Goal: Task Accomplishment & Management: Manage account settings

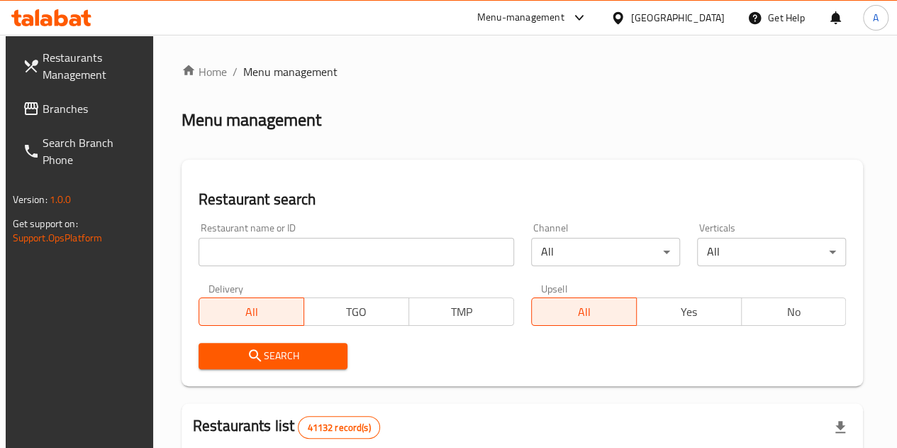
click at [288, 240] on input "search" at bounding box center [357, 252] width 316 height 28
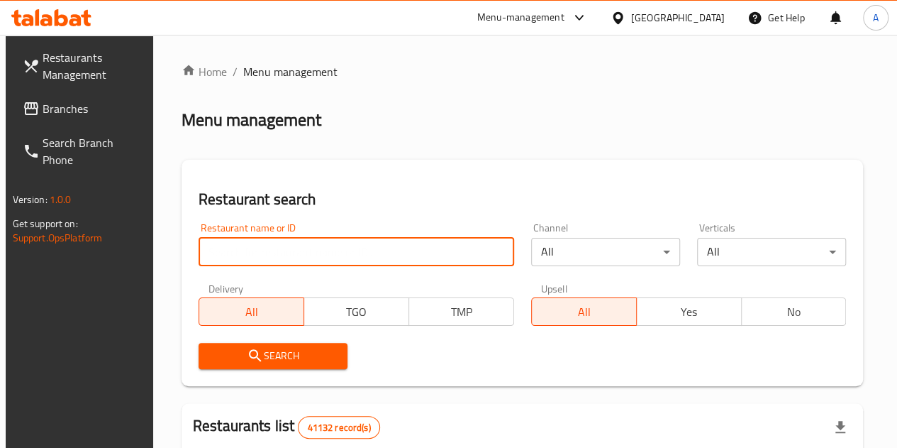
paste input "648283"
type input "648283"
click button "Search" at bounding box center [273, 356] width 149 height 26
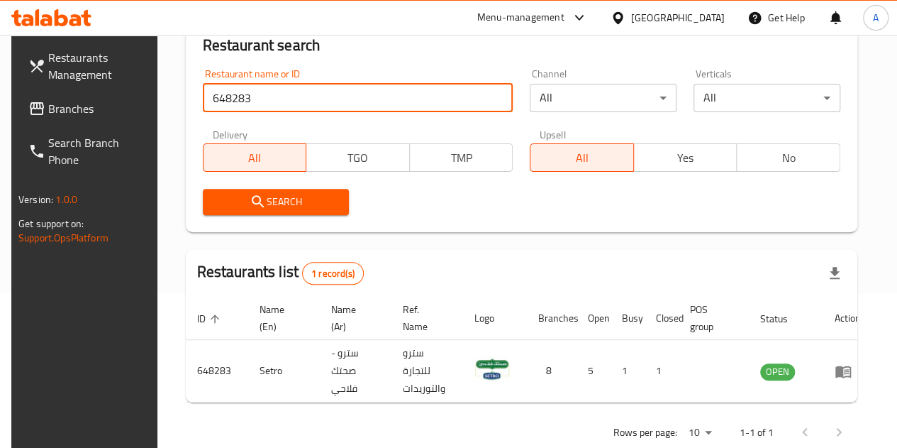
scroll to position [169, 0]
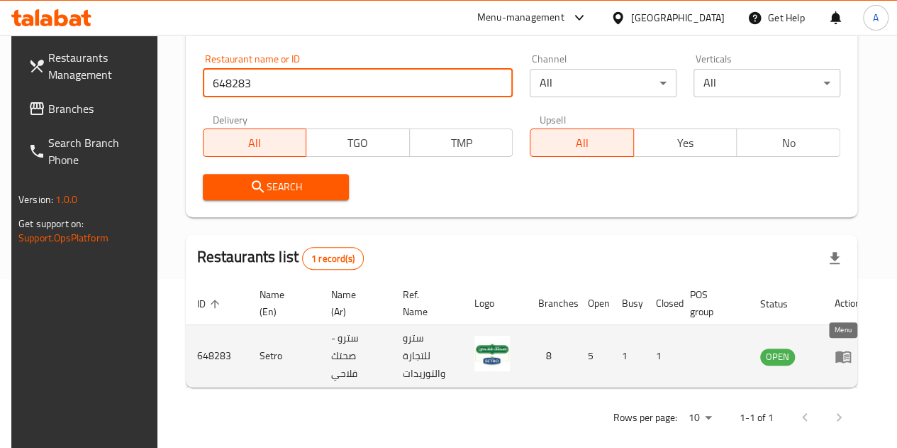
click at [837, 351] on icon "enhanced table" at bounding box center [844, 356] width 16 height 12
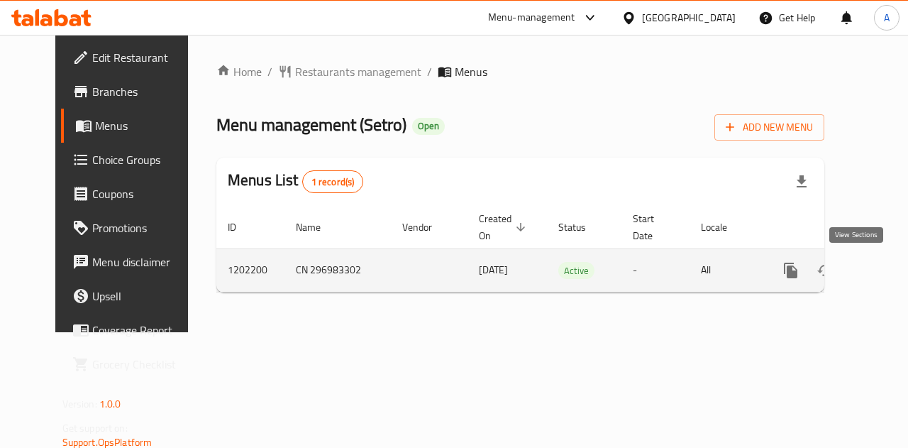
click at [885, 269] on icon "enhanced table" at bounding box center [893, 270] width 17 height 17
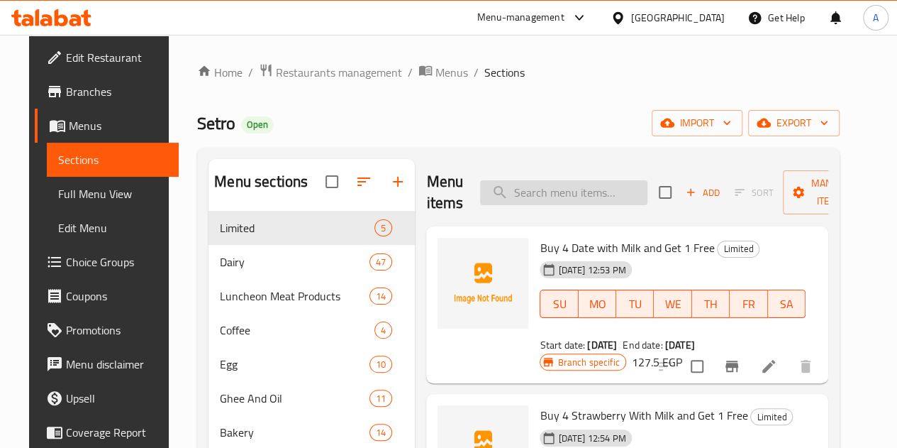
click at [540, 187] on input "search" at bounding box center [563, 192] width 167 height 25
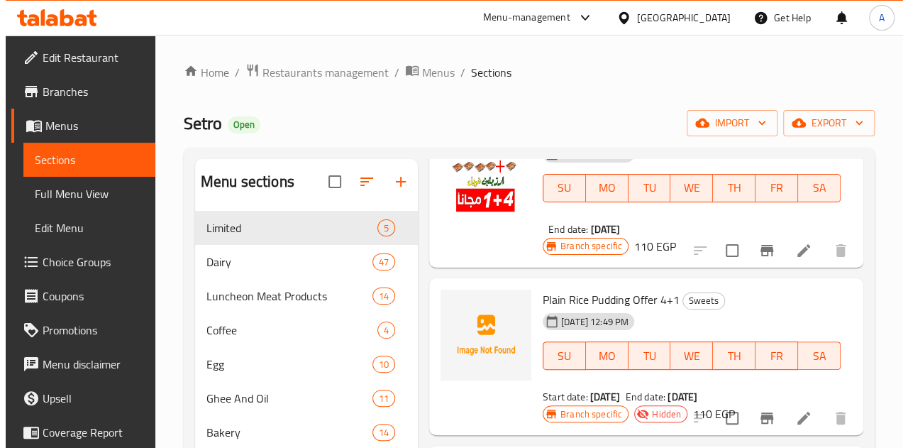
scroll to position [453, 0]
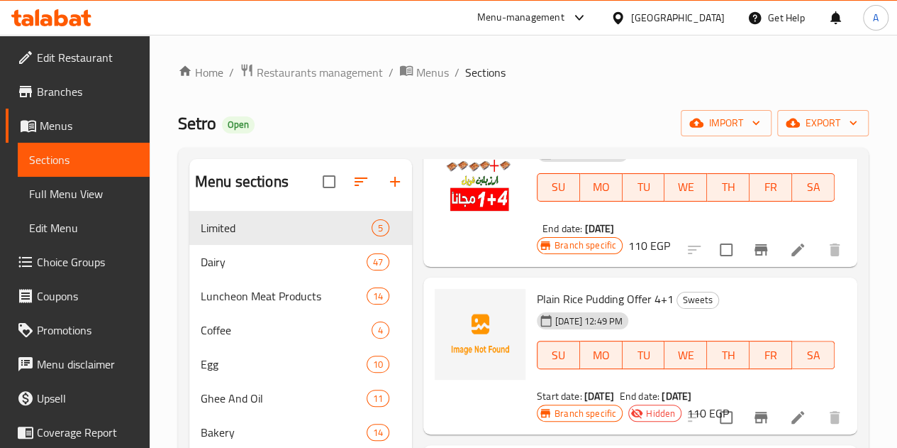
type input "رز بلبن"
click at [755, 411] on icon "Branch-specific-item" at bounding box center [761, 416] width 13 height 11
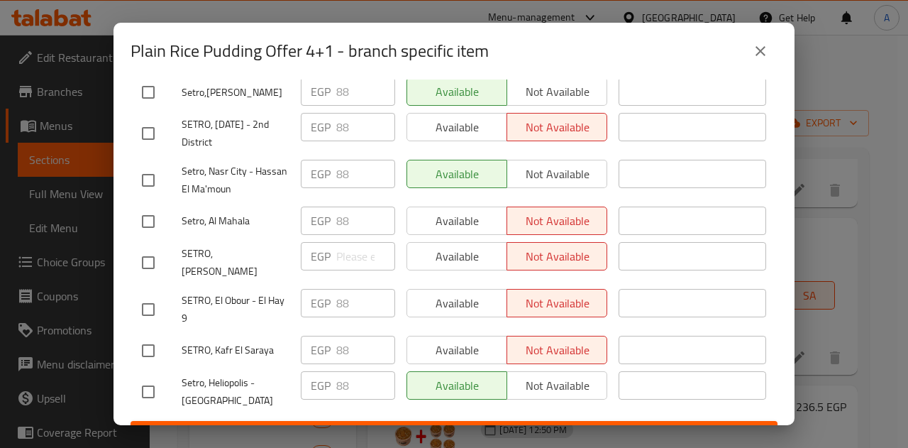
scroll to position [153, 0]
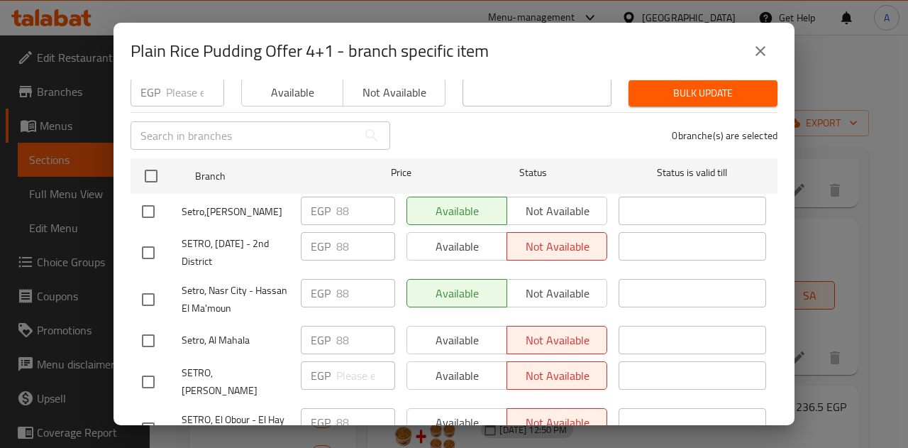
click at [462, 244] on div "Available Not available" at bounding box center [506, 246] width 201 height 28
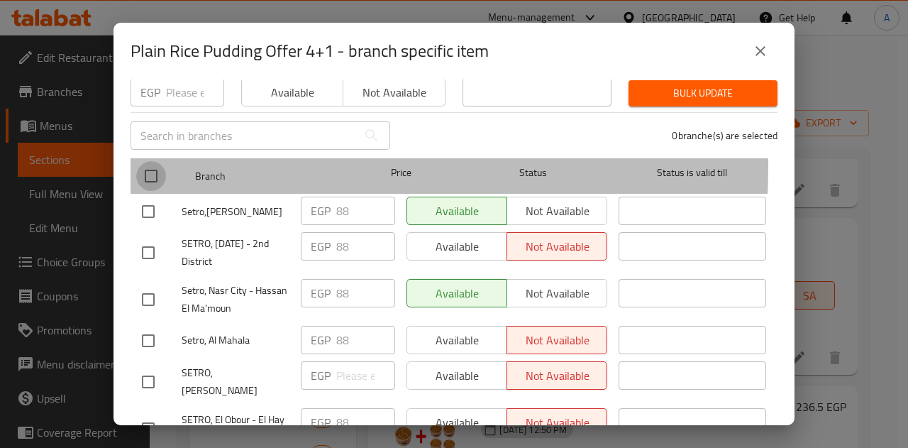
click at [147, 161] on input "checkbox" at bounding box center [151, 176] width 30 height 30
checkbox input "true"
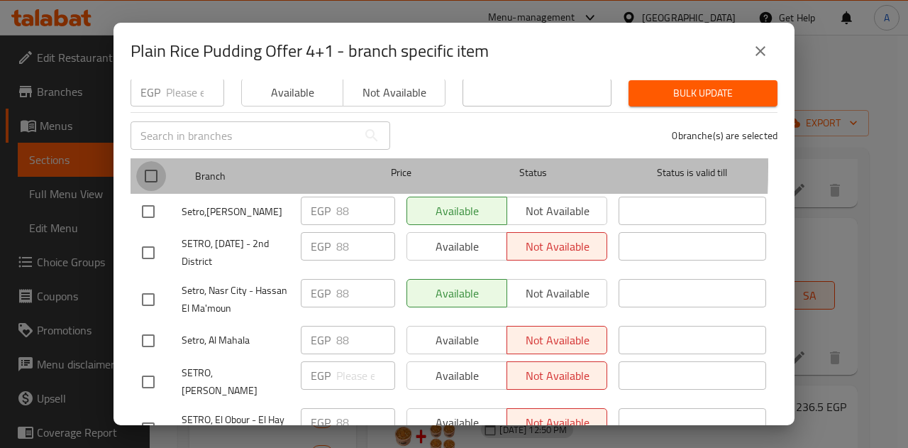
checkbox input "true"
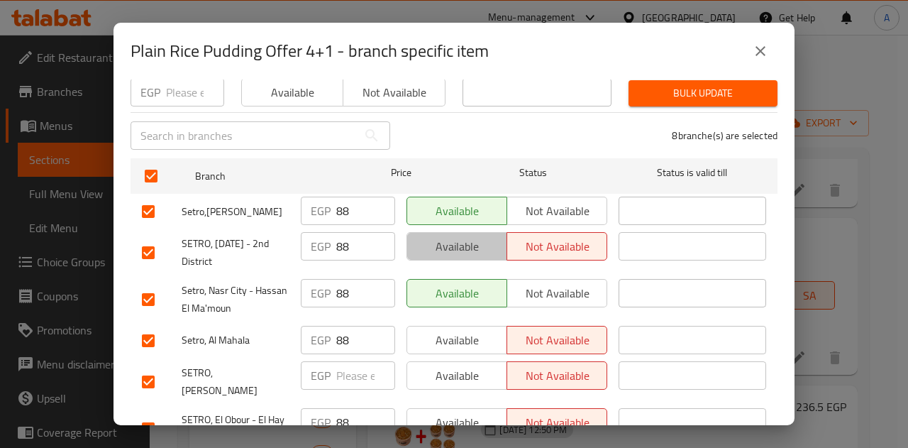
click at [436, 259] on button "Available" at bounding box center [456, 246] width 101 height 28
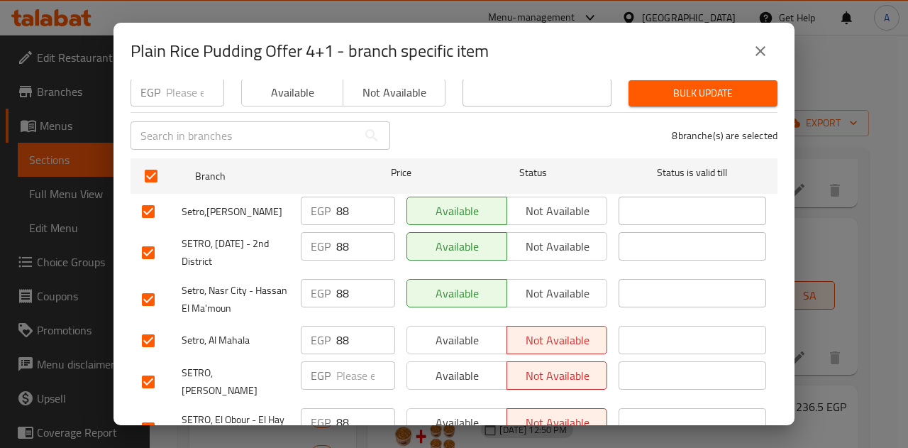
click at [450, 331] on span "Available" at bounding box center [457, 340] width 89 height 21
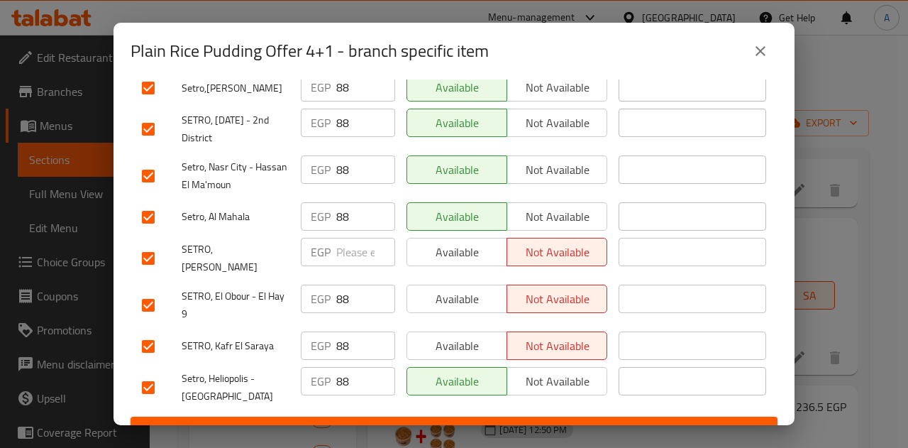
scroll to position [278, 0]
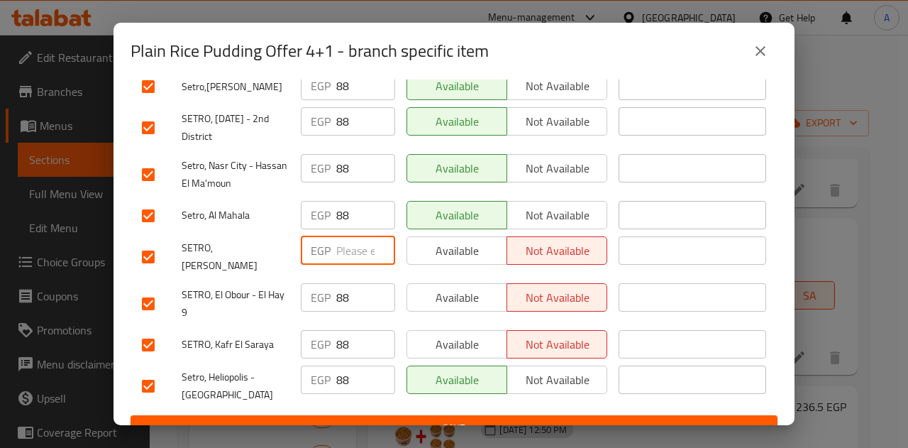
click at [338, 260] on input "number" at bounding box center [365, 250] width 59 height 28
type input "88"
click at [437, 255] on span "Available" at bounding box center [457, 250] width 89 height 21
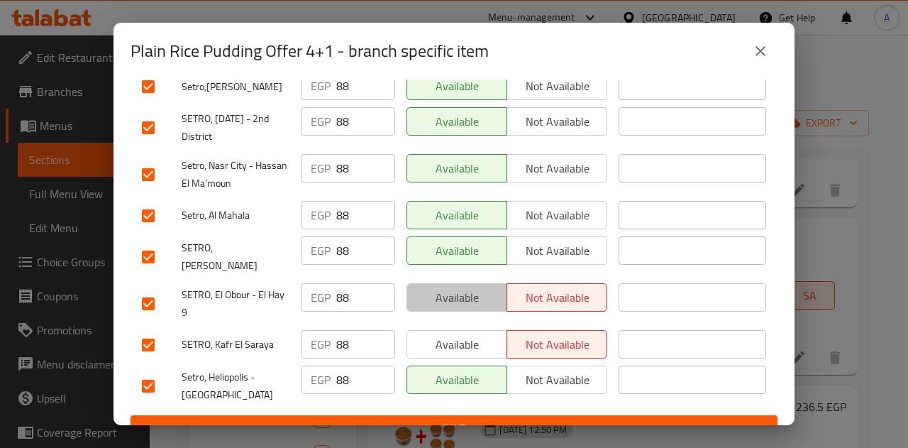
click at [448, 287] on span "Available" at bounding box center [457, 297] width 89 height 21
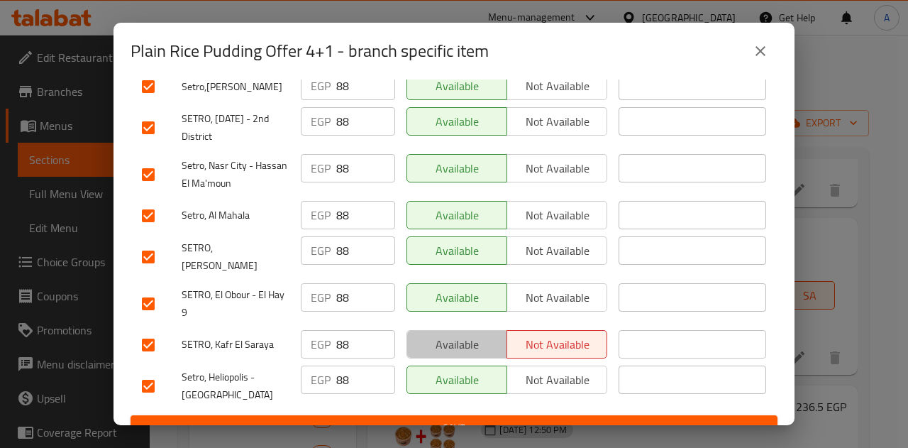
click at [447, 334] on span "Available" at bounding box center [457, 344] width 89 height 21
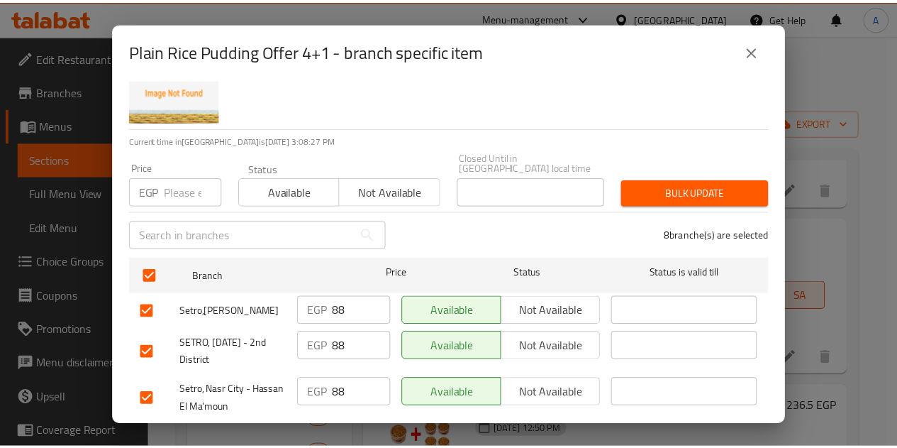
scroll to position [289, 0]
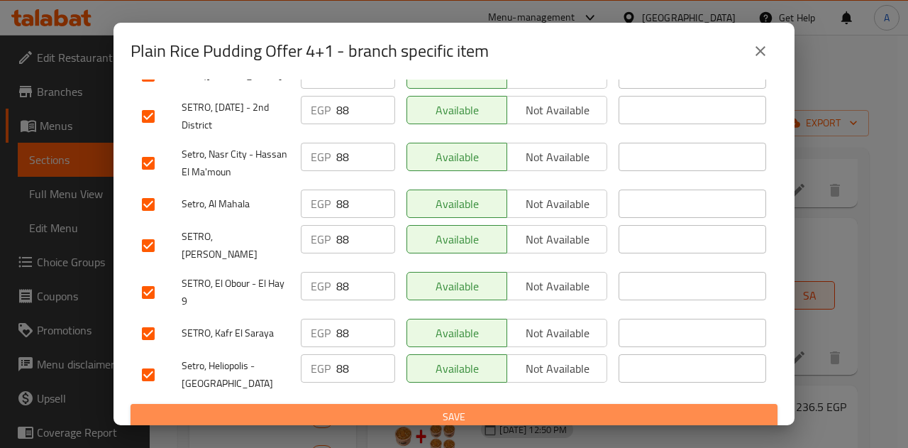
click at [457, 411] on span "Save" at bounding box center [454, 417] width 624 height 18
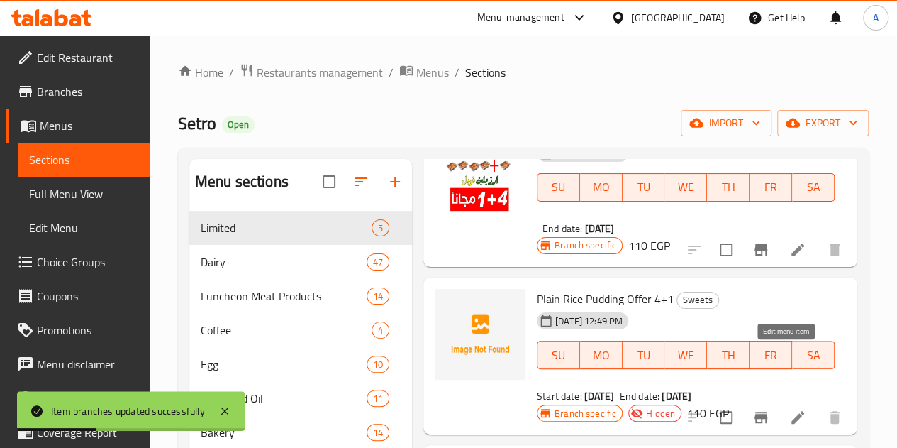
click at [790, 409] on icon at bounding box center [798, 417] width 17 height 17
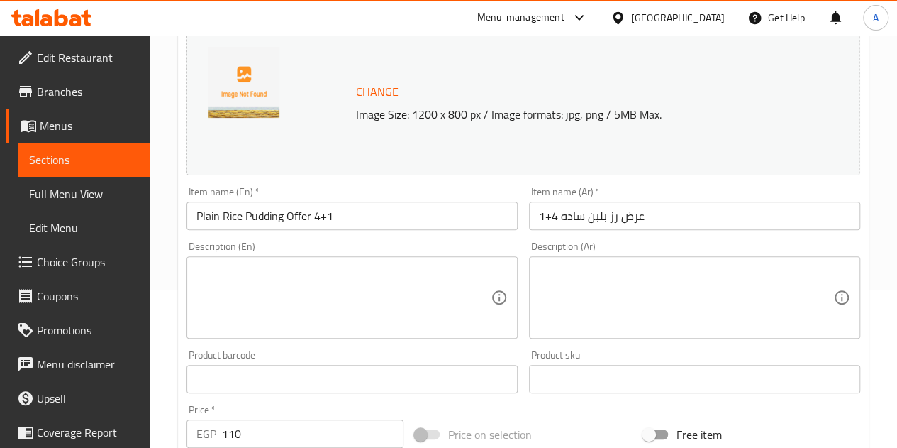
scroll to position [218, 0]
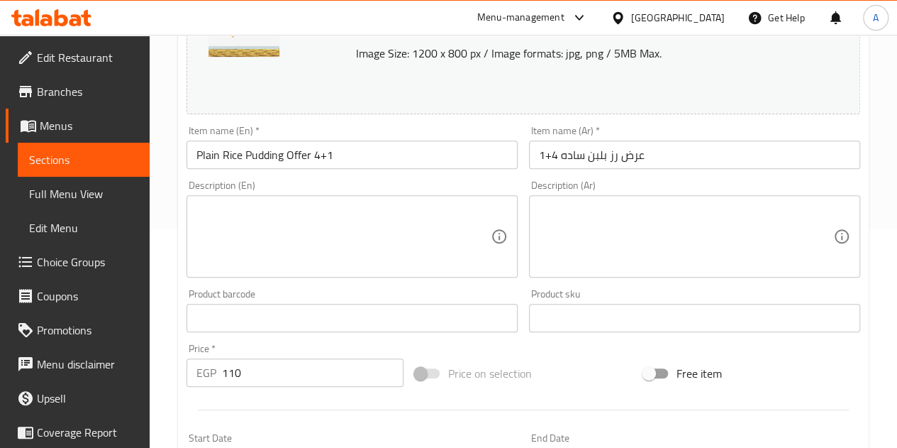
click at [306, 379] on input "110" at bounding box center [313, 372] width 182 height 28
type input "1"
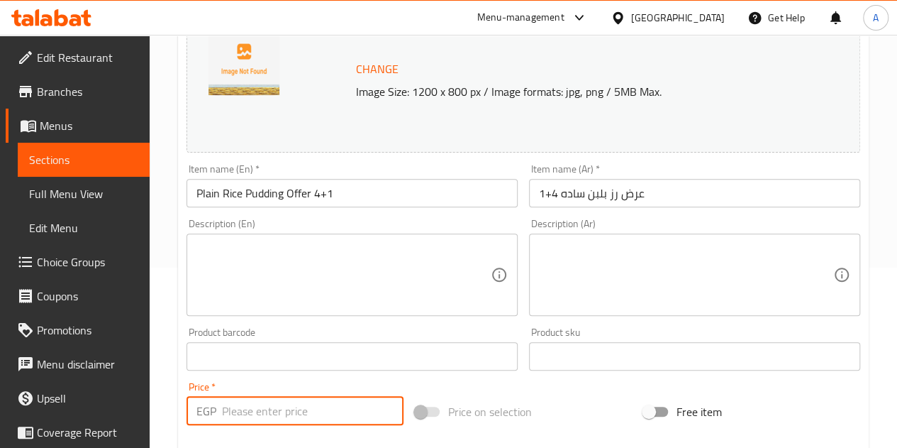
scroll to position [182, 0]
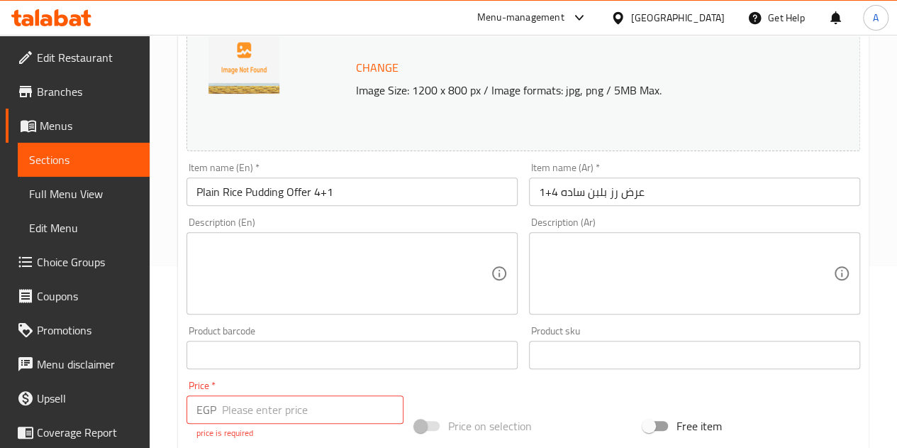
click at [306, 379] on div "Price   * EGP Price * price is required" at bounding box center [295, 410] width 228 height 70
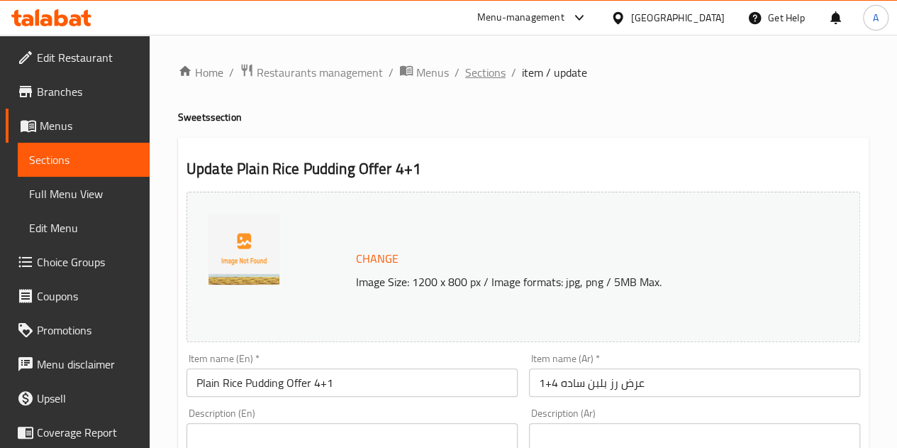
click at [481, 75] on span "Sections" at bounding box center [485, 72] width 40 height 17
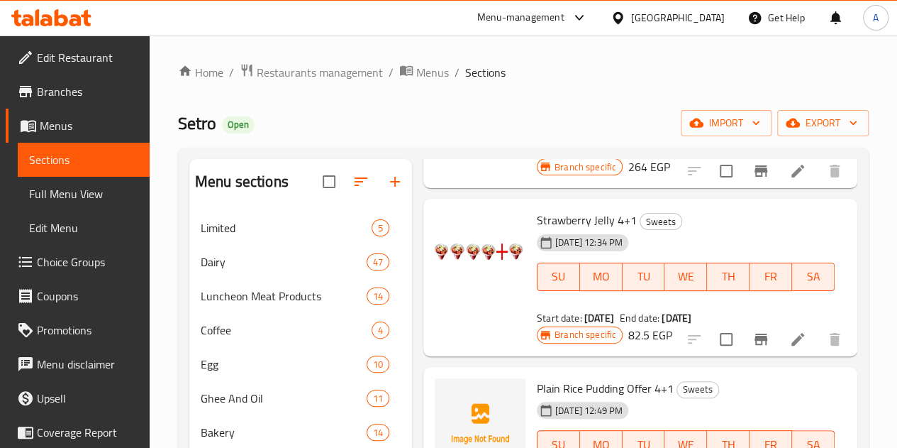
scroll to position [1189, 0]
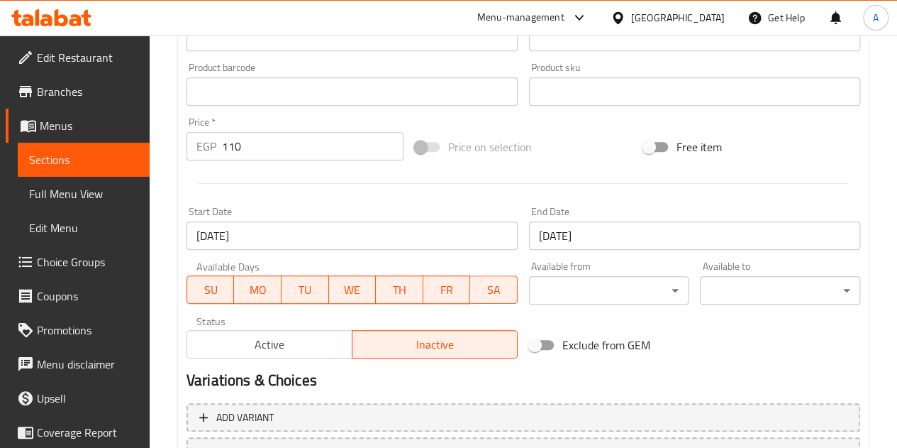
scroll to position [575, 0]
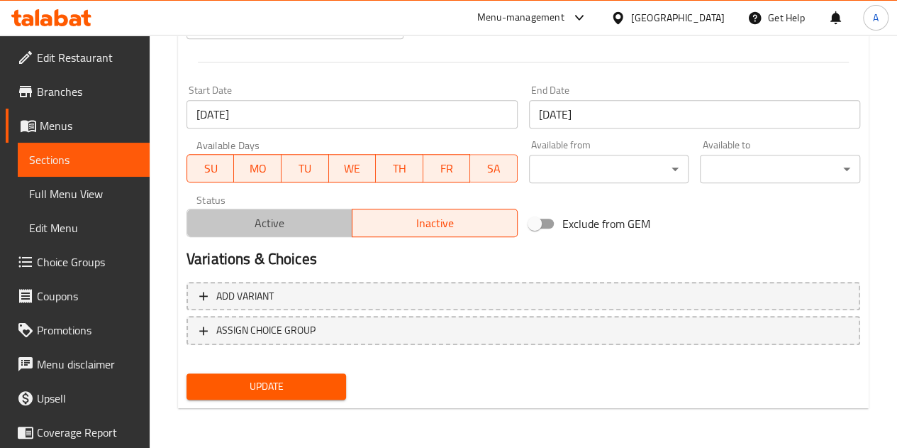
click at [291, 217] on span "Active" at bounding box center [270, 223] width 154 height 21
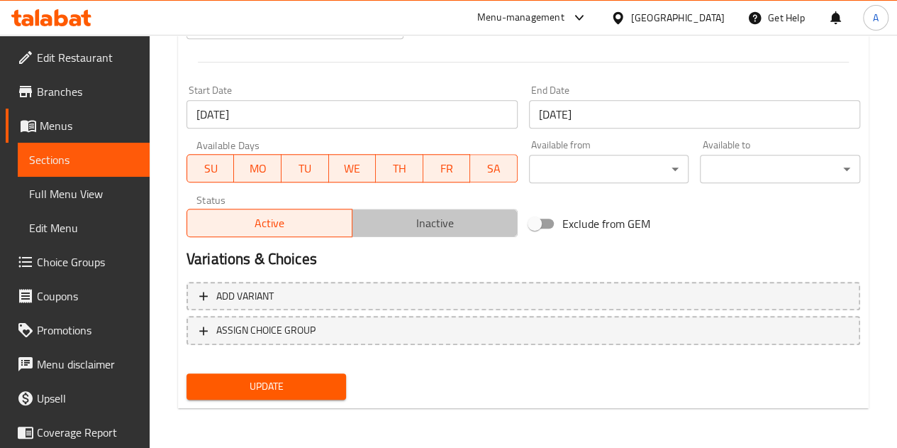
click at [403, 226] on span "Inactive" at bounding box center [435, 223] width 154 height 21
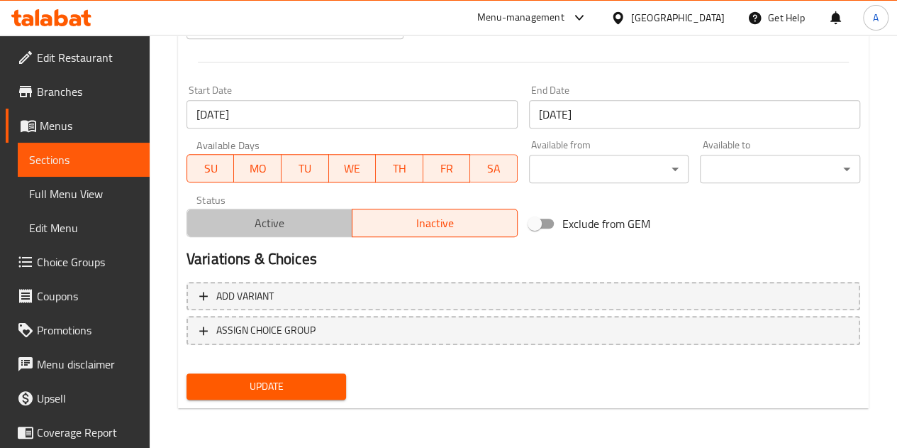
click at [261, 218] on span "Active" at bounding box center [270, 223] width 154 height 21
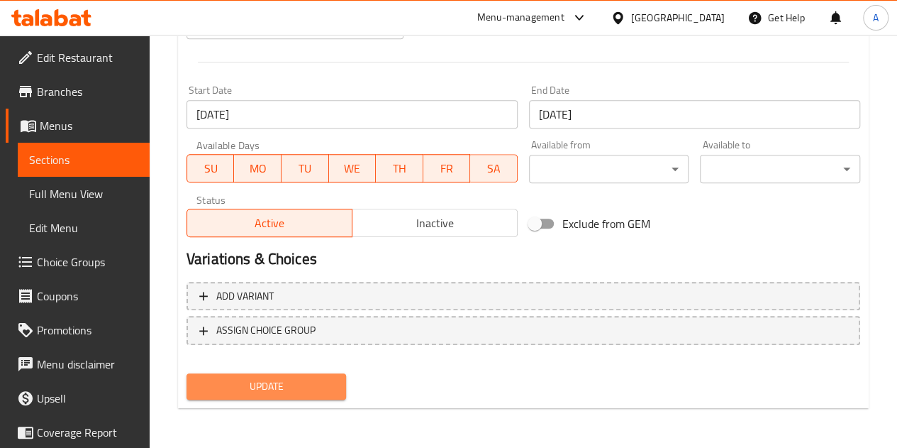
click at [255, 392] on span "Update" at bounding box center [267, 386] width 138 height 18
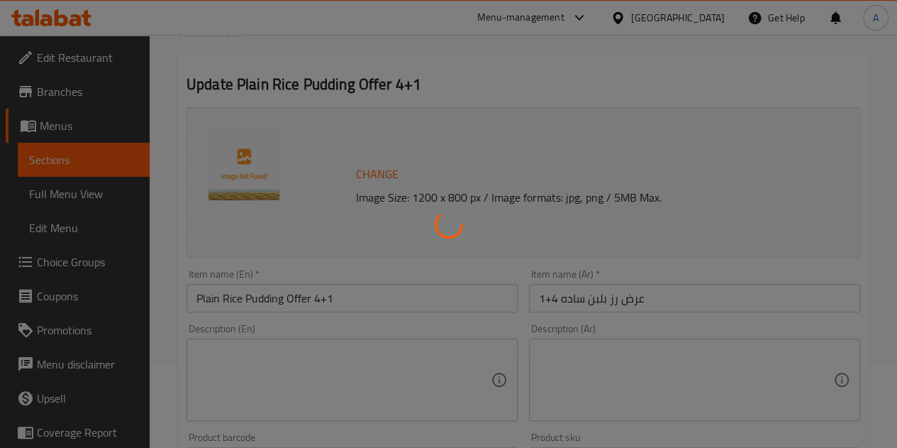
scroll to position [0, 0]
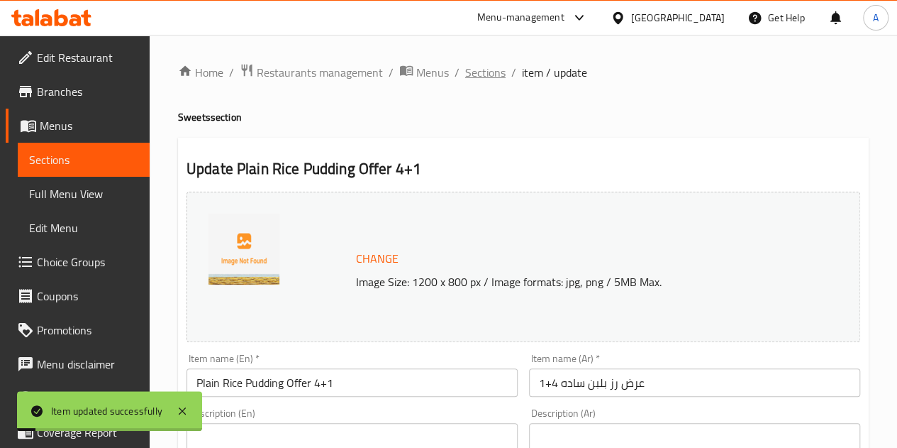
click at [489, 70] on span "Sections" at bounding box center [485, 72] width 40 height 17
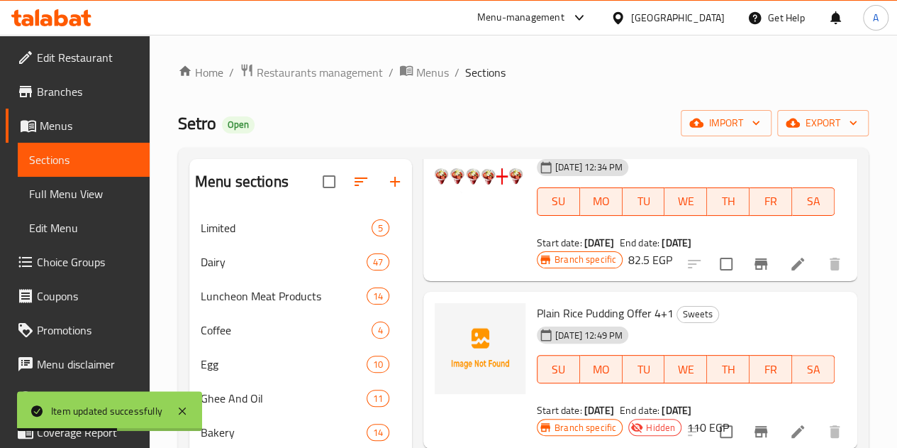
scroll to position [1241, 0]
